Goal: Register for event/course

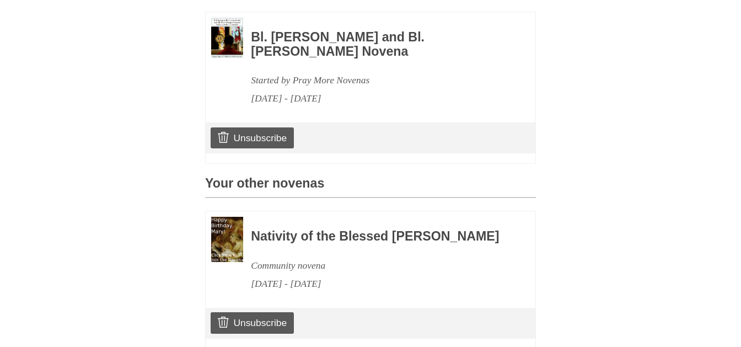
scroll to position [415, 0]
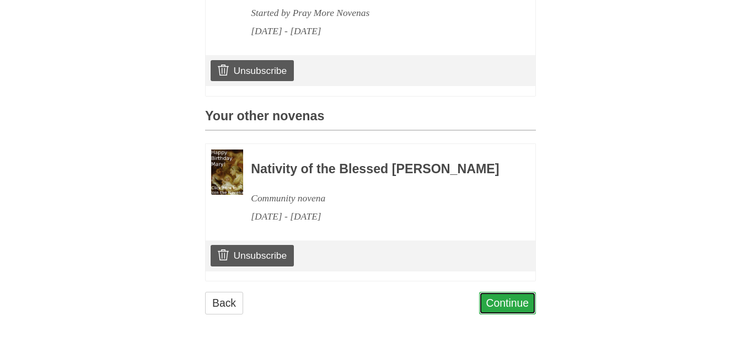
click at [490, 298] on link "Continue" at bounding box center [507, 303] width 57 height 23
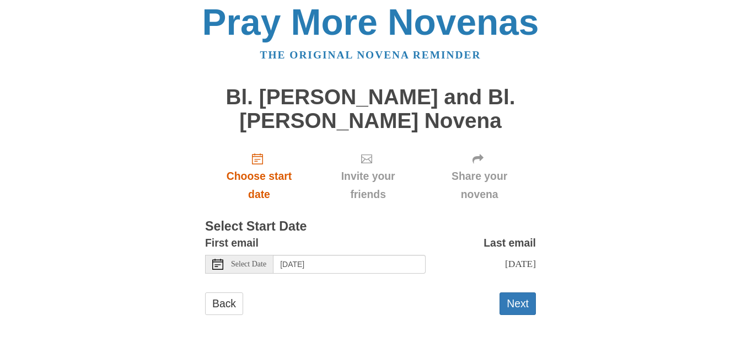
scroll to position [15, 0]
click at [523, 304] on button "Next" at bounding box center [518, 303] width 36 height 23
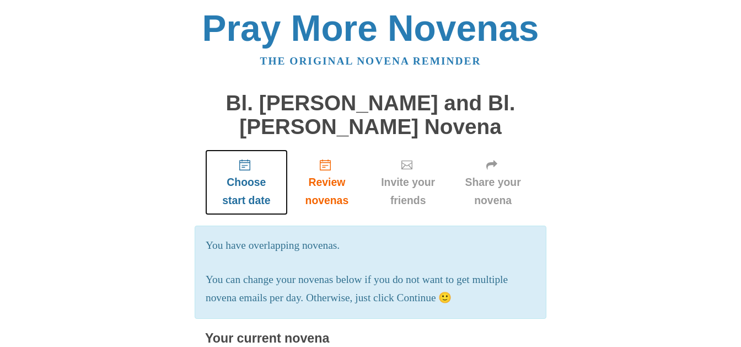
click at [238, 186] on span "Choose start date" at bounding box center [246, 191] width 61 height 36
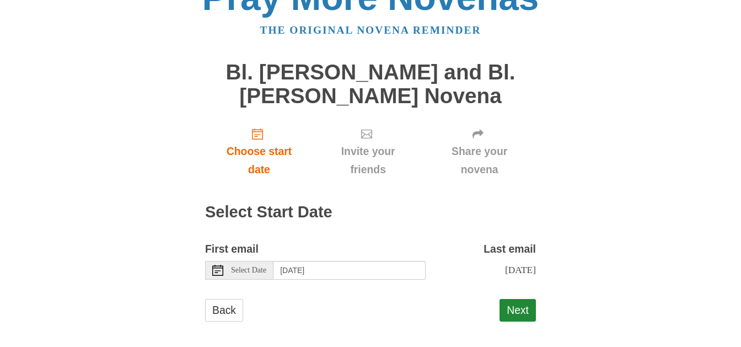
scroll to position [47, 0]
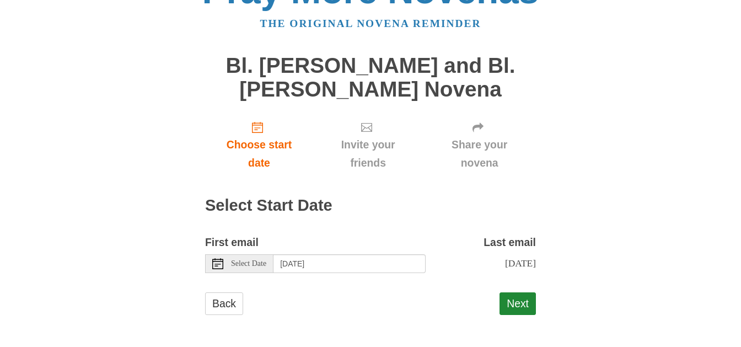
click at [249, 260] on span "Select Date" at bounding box center [248, 264] width 35 height 8
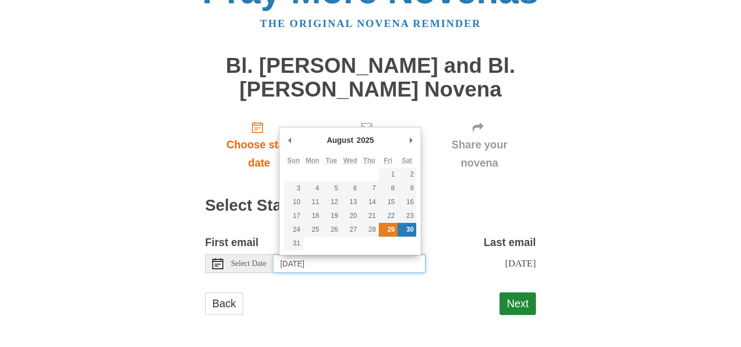
type input "Friday, August 29th"
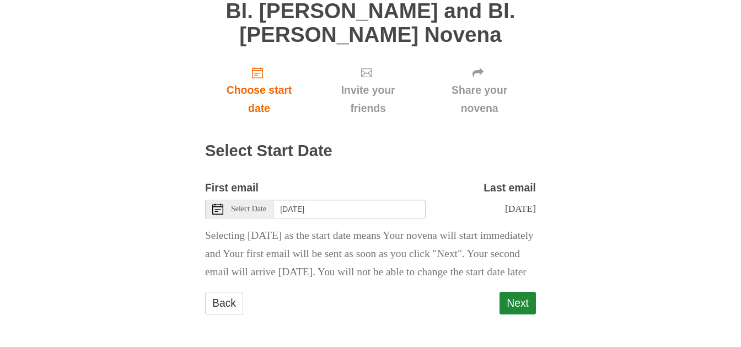
scroll to position [109, 0]
click at [524, 304] on button "Next" at bounding box center [518, 303] width 36 height 23
